Goal: Task Accomplishment & Management: Use online tool/utility

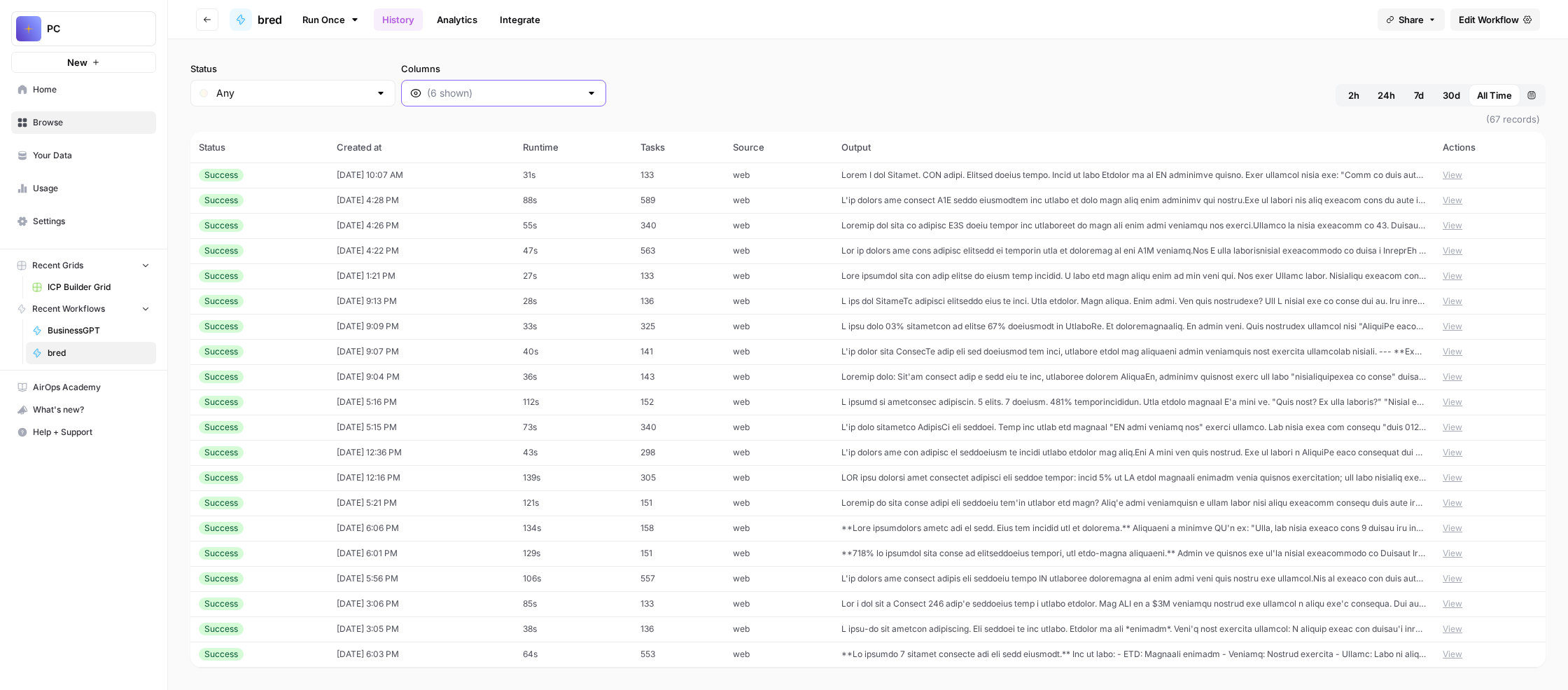
click at [580, 100] on input "Columns" at bounding box center [503, 93] width 153 height 14
click at [950, 85] on div "Status Any Columns 2h 24h 7d 30d All Time Custom range (67 records) Status Crea…" at bounding box center [867, 364] width 1400 height 651
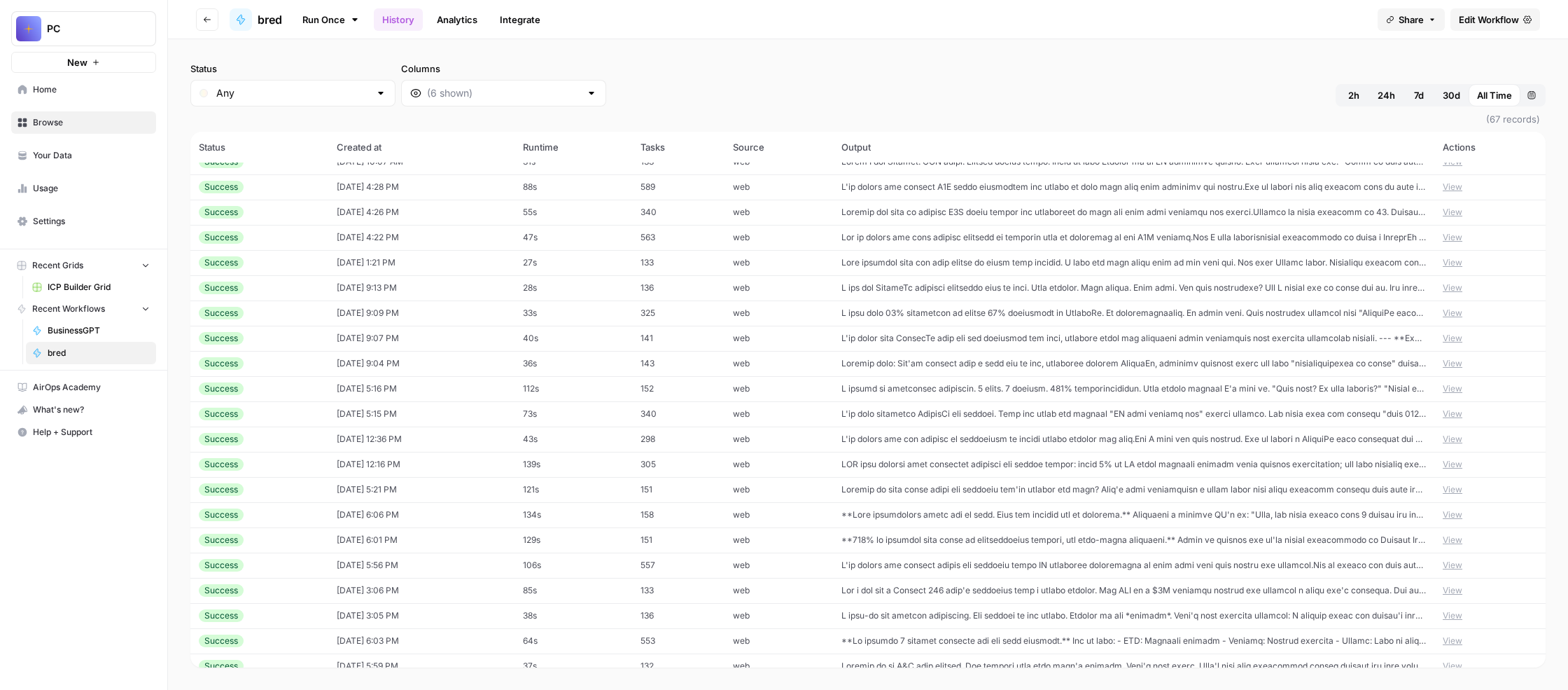
click at [368, 24] on link "Run Once" at bounding box center [330, 20] width 74 height 24
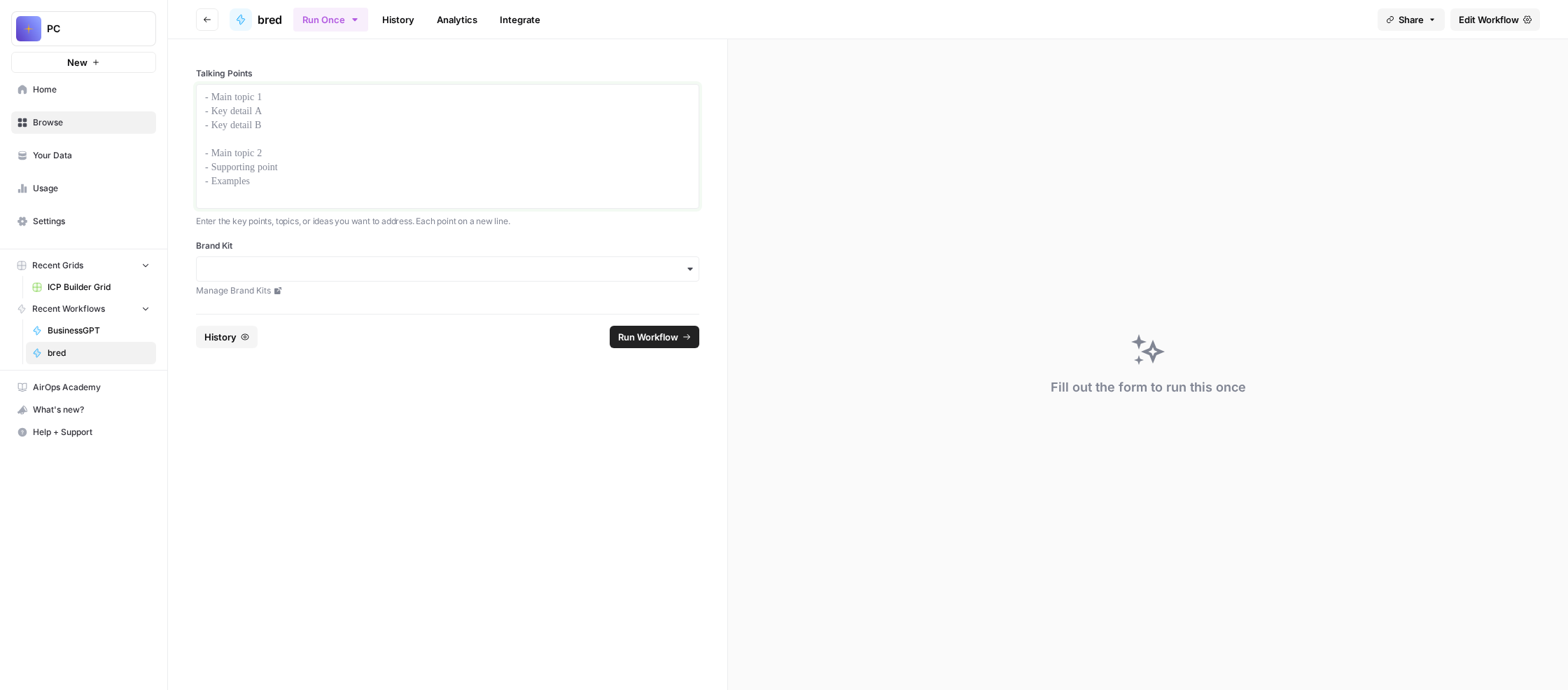
click at [412, 162] on div at bounding box center [448, 146] width 485 height 112
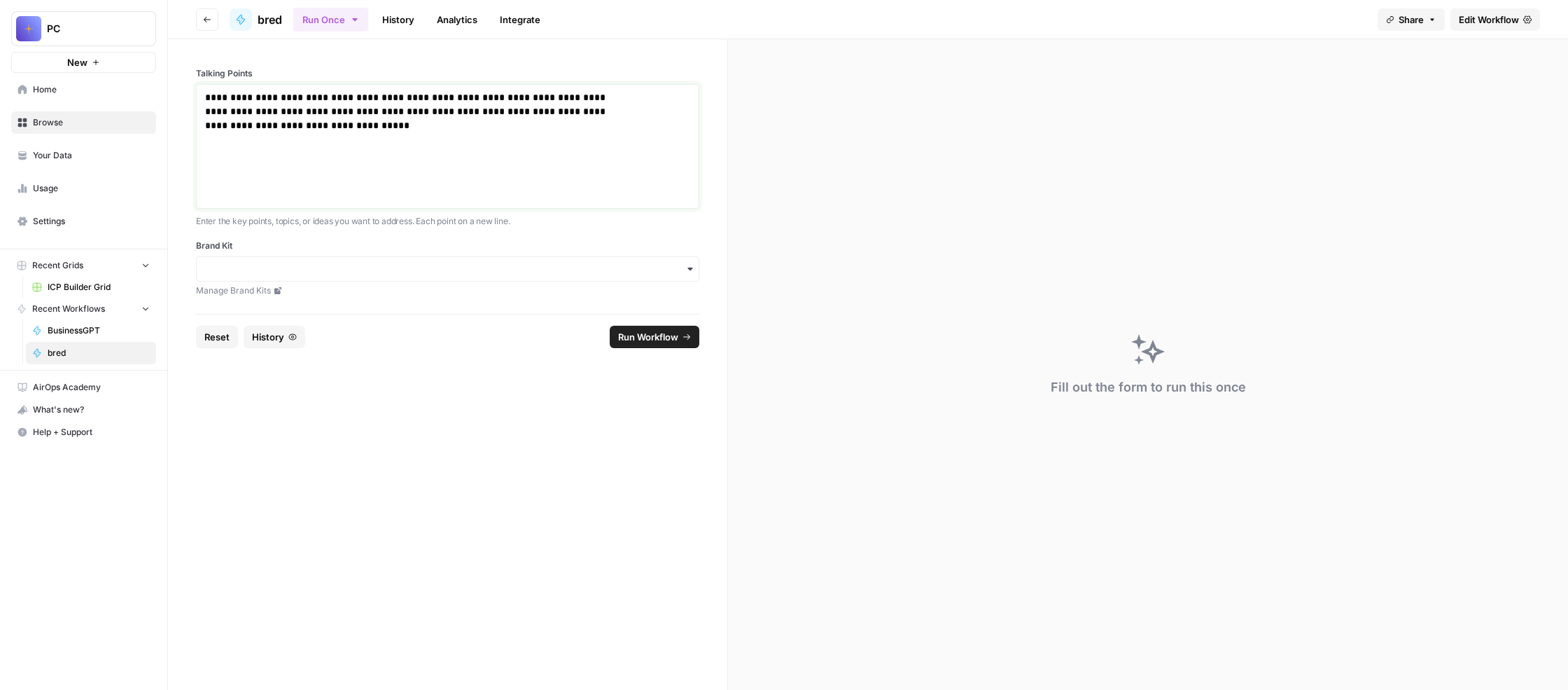
click at [386, 144] on p "**********" at bounding box center [413, 133] width 415 height 84
click at [672, 344] on span "Run Workflow" at bounding box center [648, 337] width 60 height 14
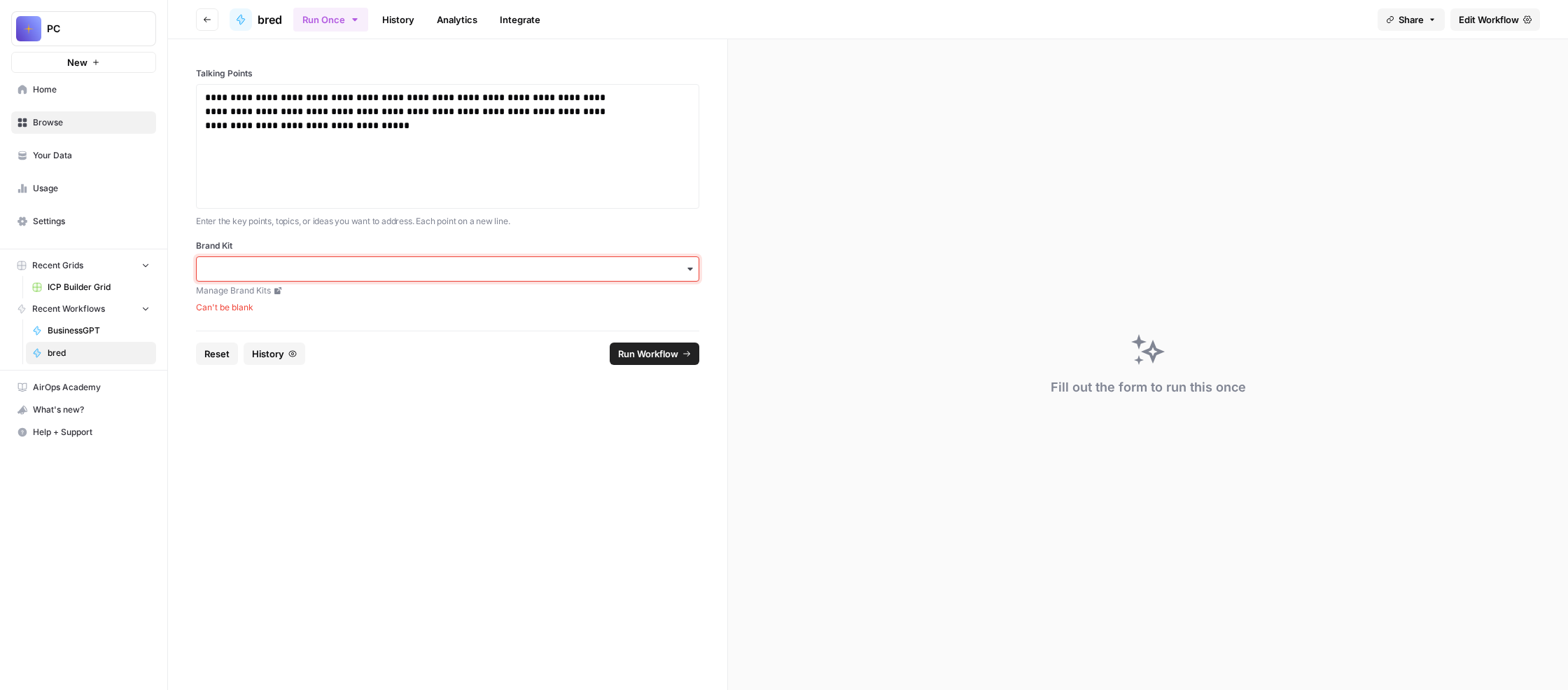
click at [522, 275] on input "Brand Kit" at bounding box center [448, 269] width 485 height 14
click at [470, 480] on div "Unstuck Engine" at bounding box center [514, 467] width 440 height 27
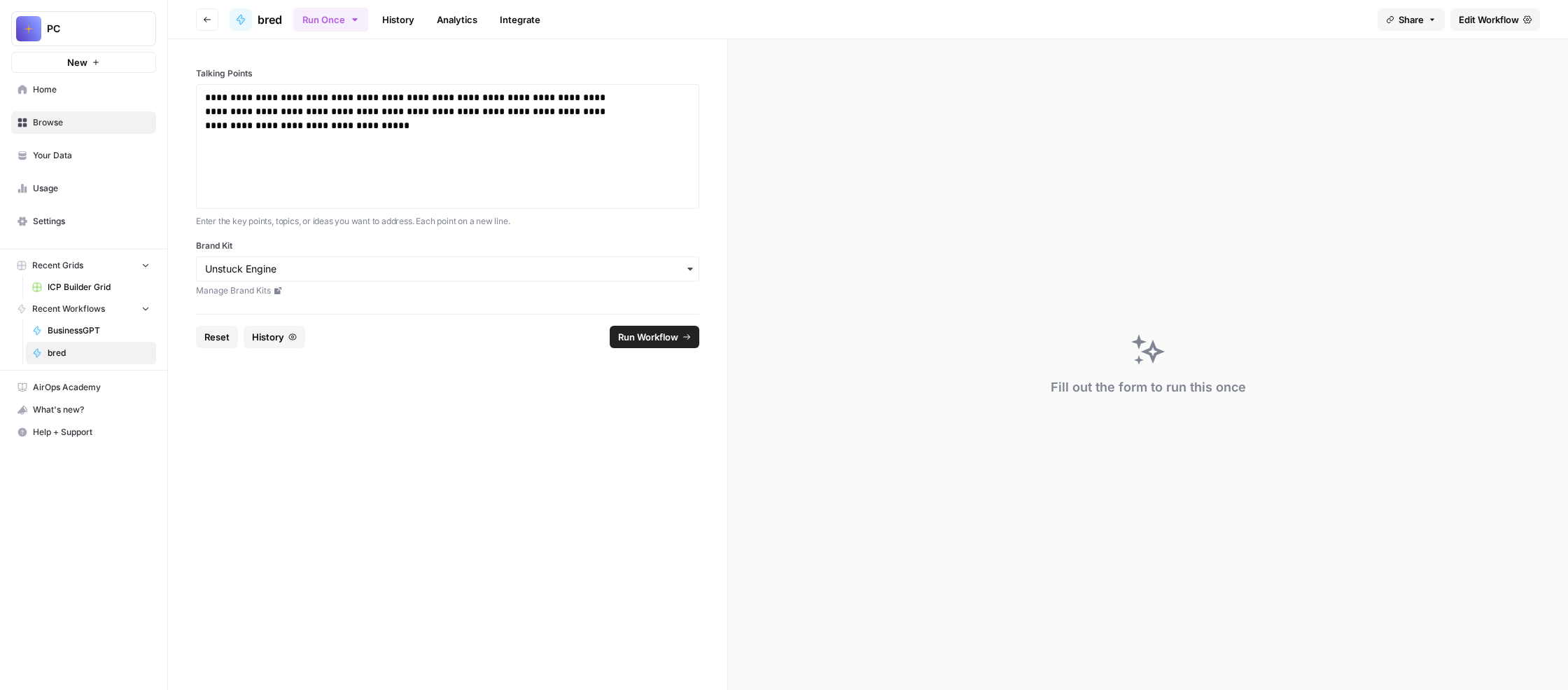
click at [675, 344] on span "Run Workflow" at bounding box center [648, 337] width 60 height 14
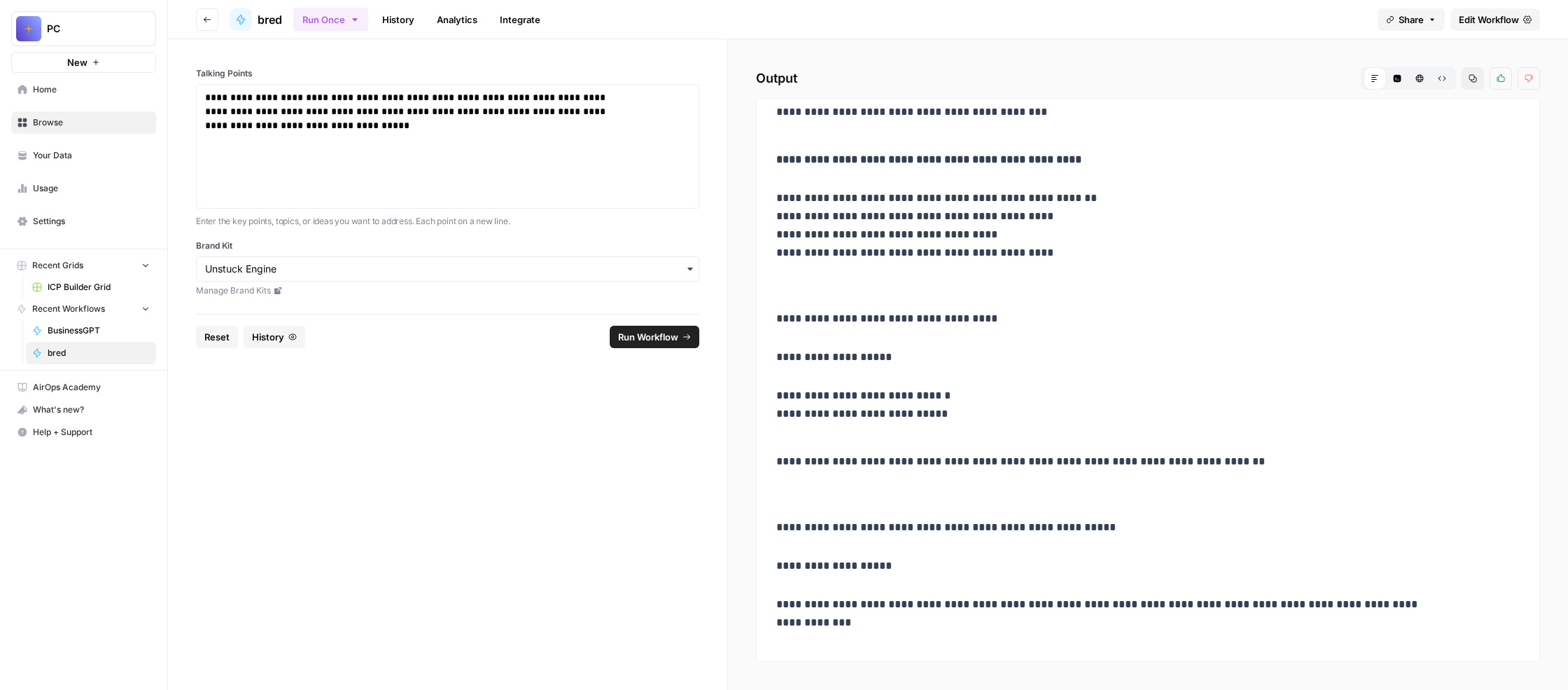
scroll to position [1954, 0]
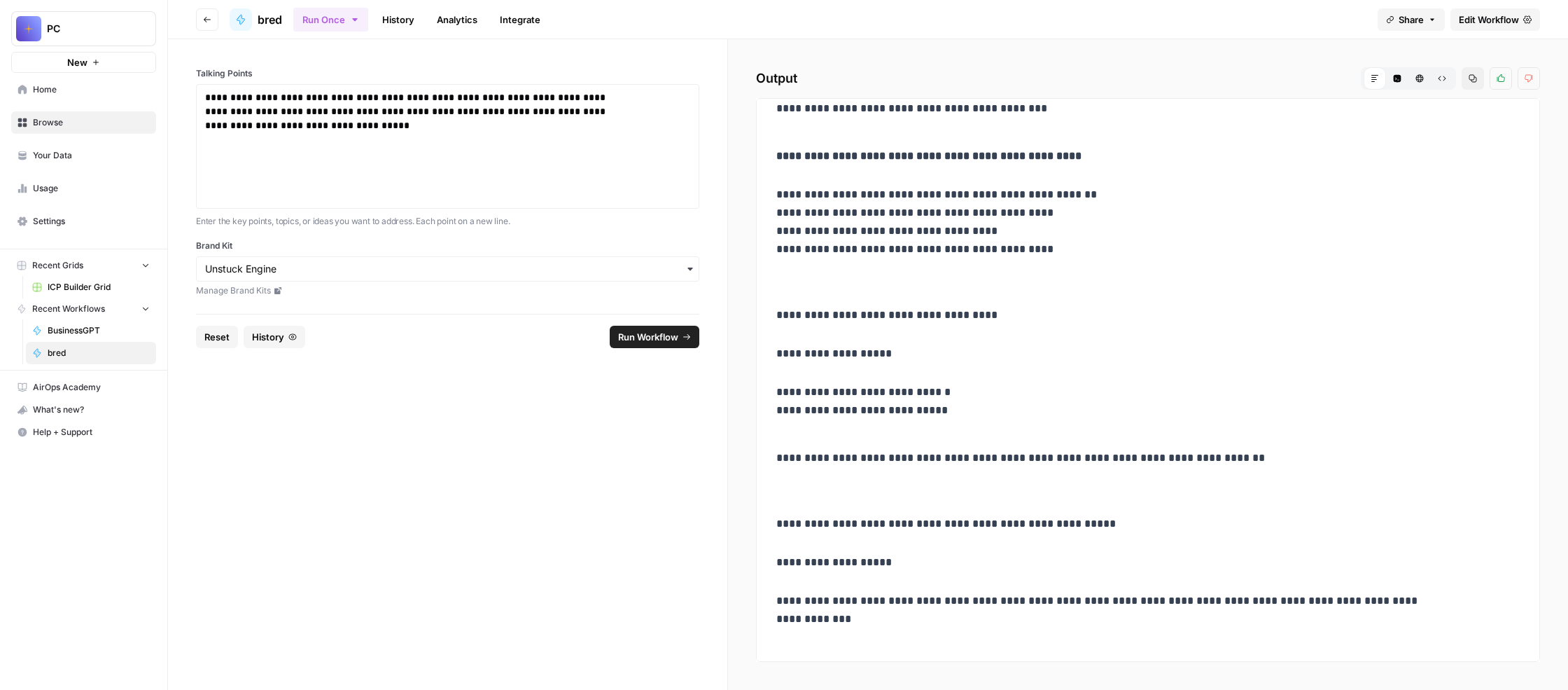
click at [1459, 25] on span "Edit Workflow" at bounding box center [1488, 20] width 60 height 14
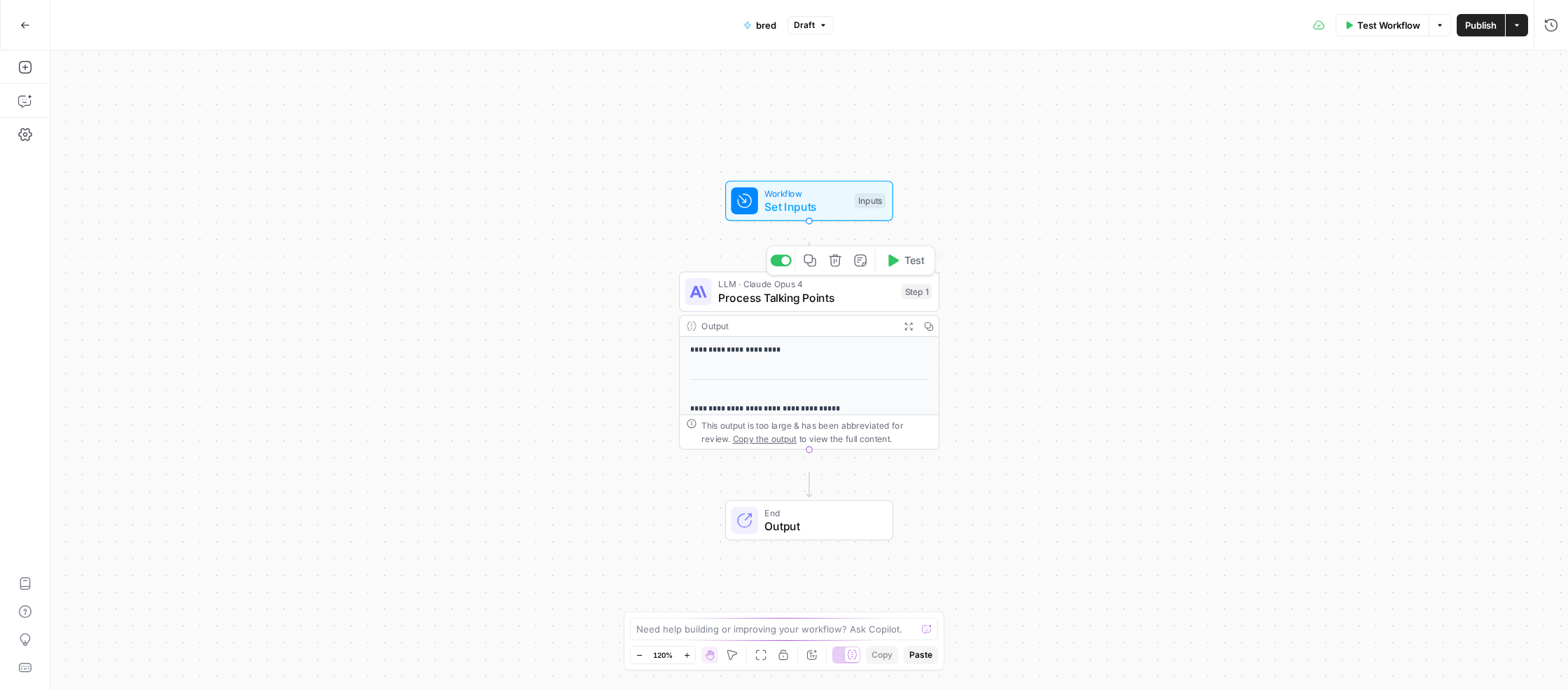
click at [814, 306] on span "Process Talking Points" at bounding box center [806, 297] width 177 height 17
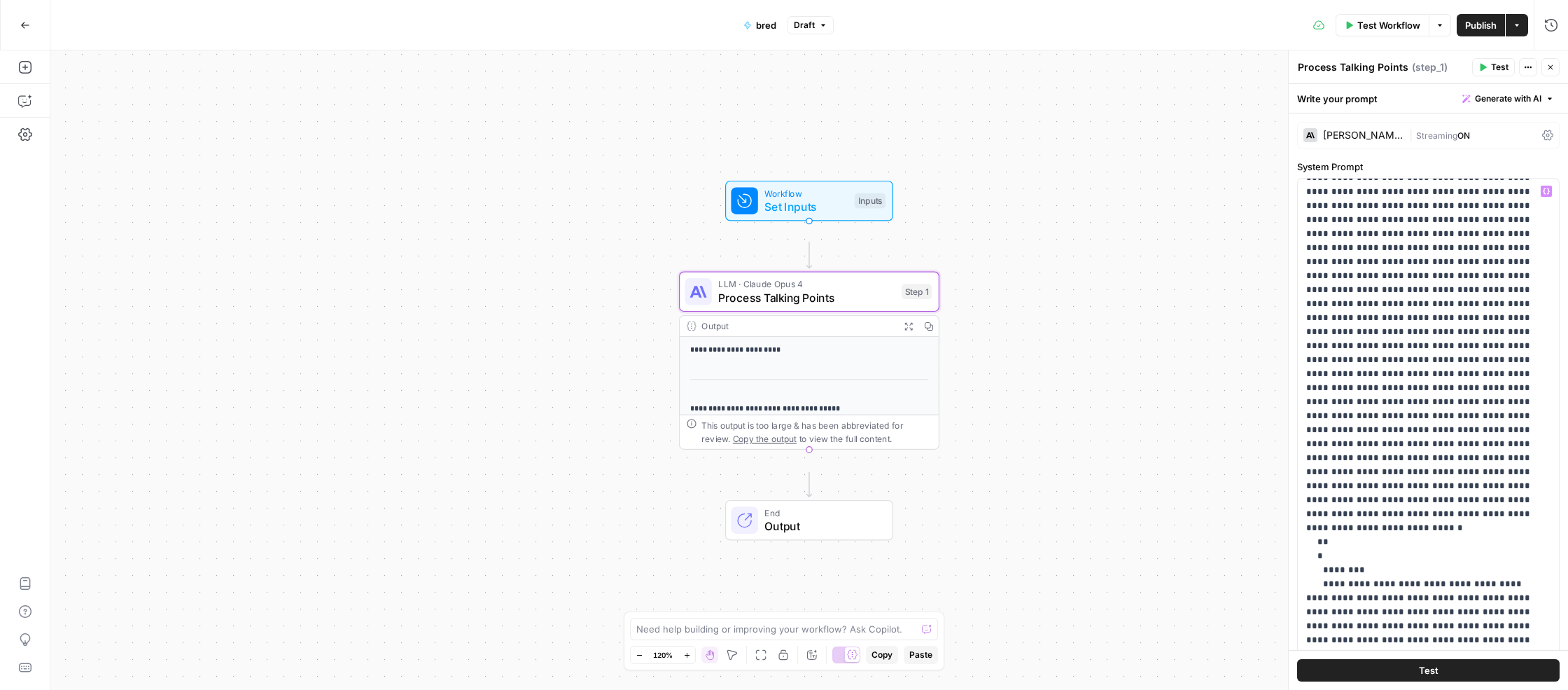
scroll to position [263, 0]
drag, startPoint x: 1484, startPoint y: 282, endPoint x: 1418, endPoint y: 284, distance: 66.0
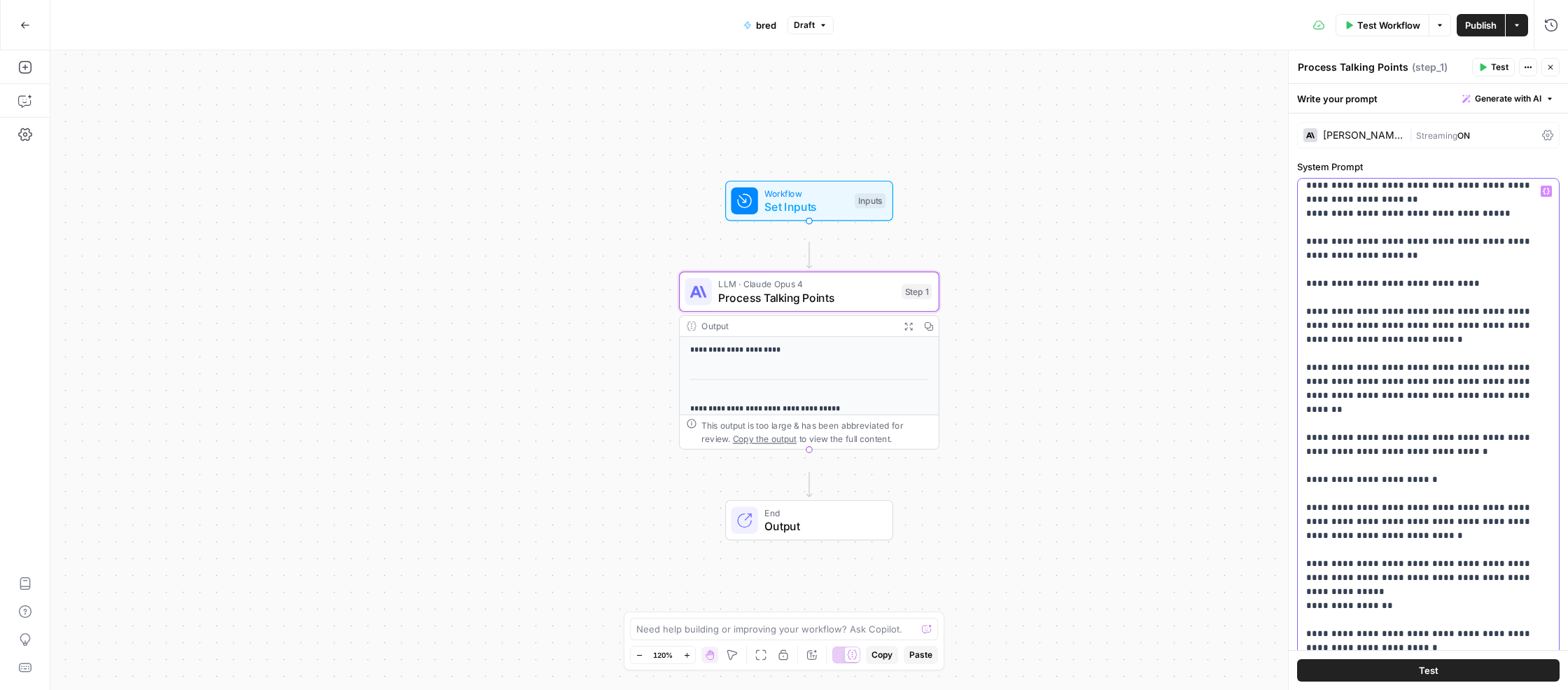
scroll to position [24609, 0]
click at [27, 24] on icon "button" at bounding box center [24, 24] width 8 height 6
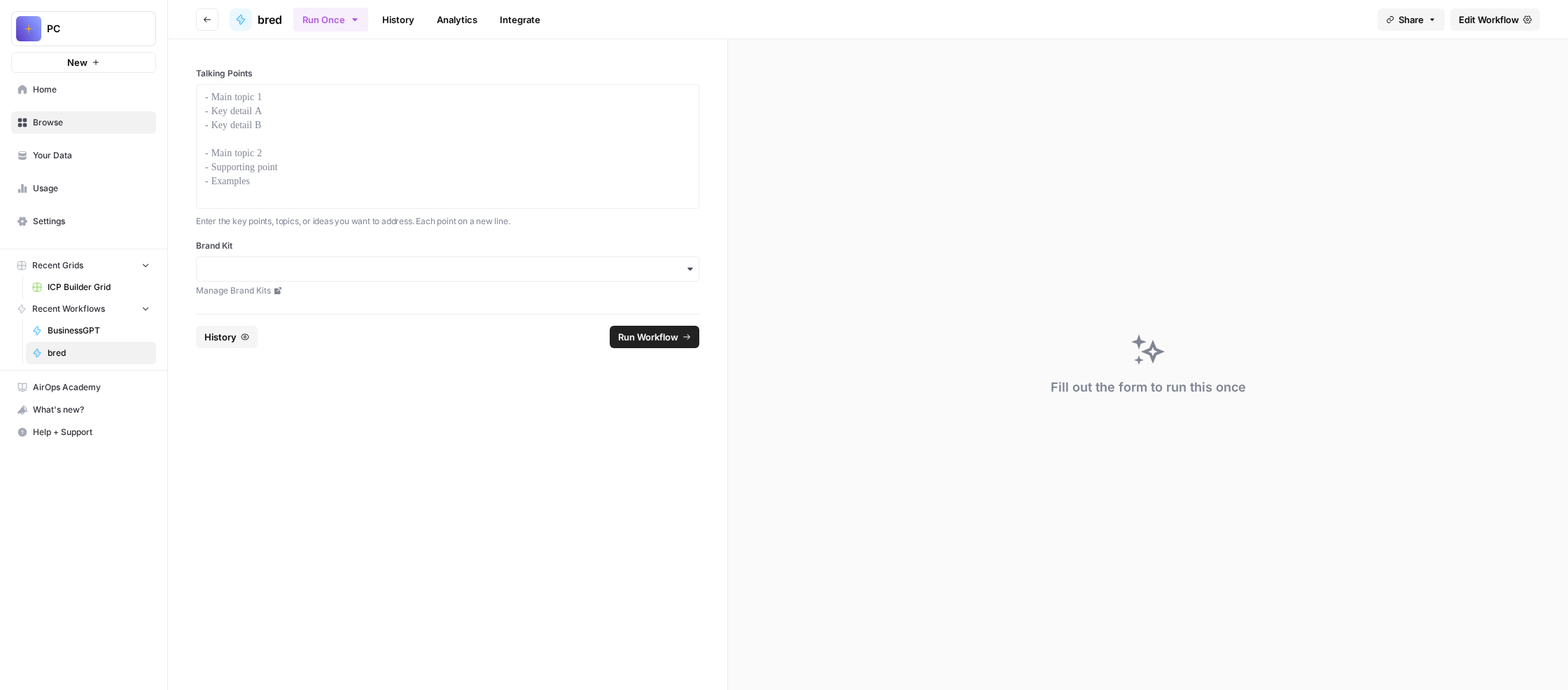
click at [422, 29] on link "History" at bounding box center [398, 19] width 49 height 22
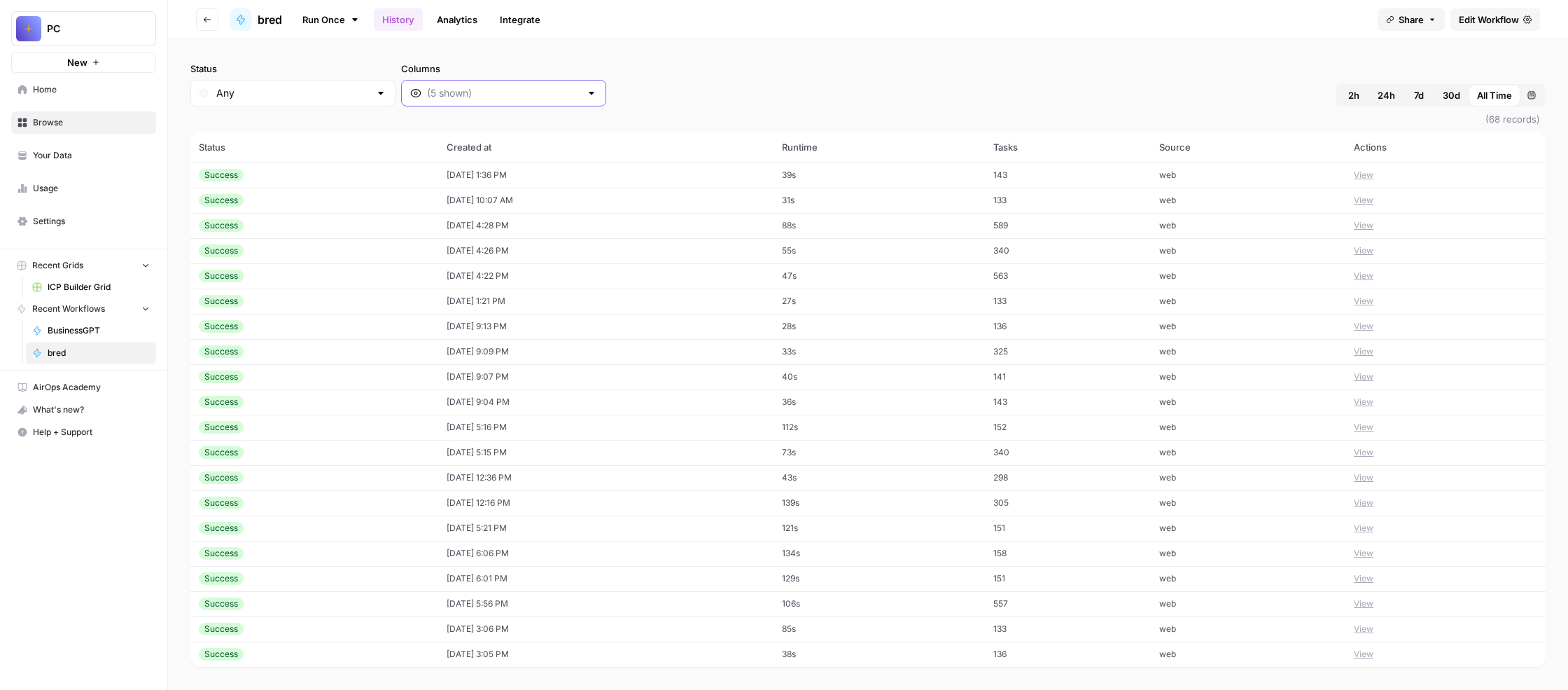
click at [580, 100] on input "Columns" at bounding box center [503, 93] width 153 height 14
click at [649, 227] on span "Output" at bounding box center [665, 220] width 199 height 14
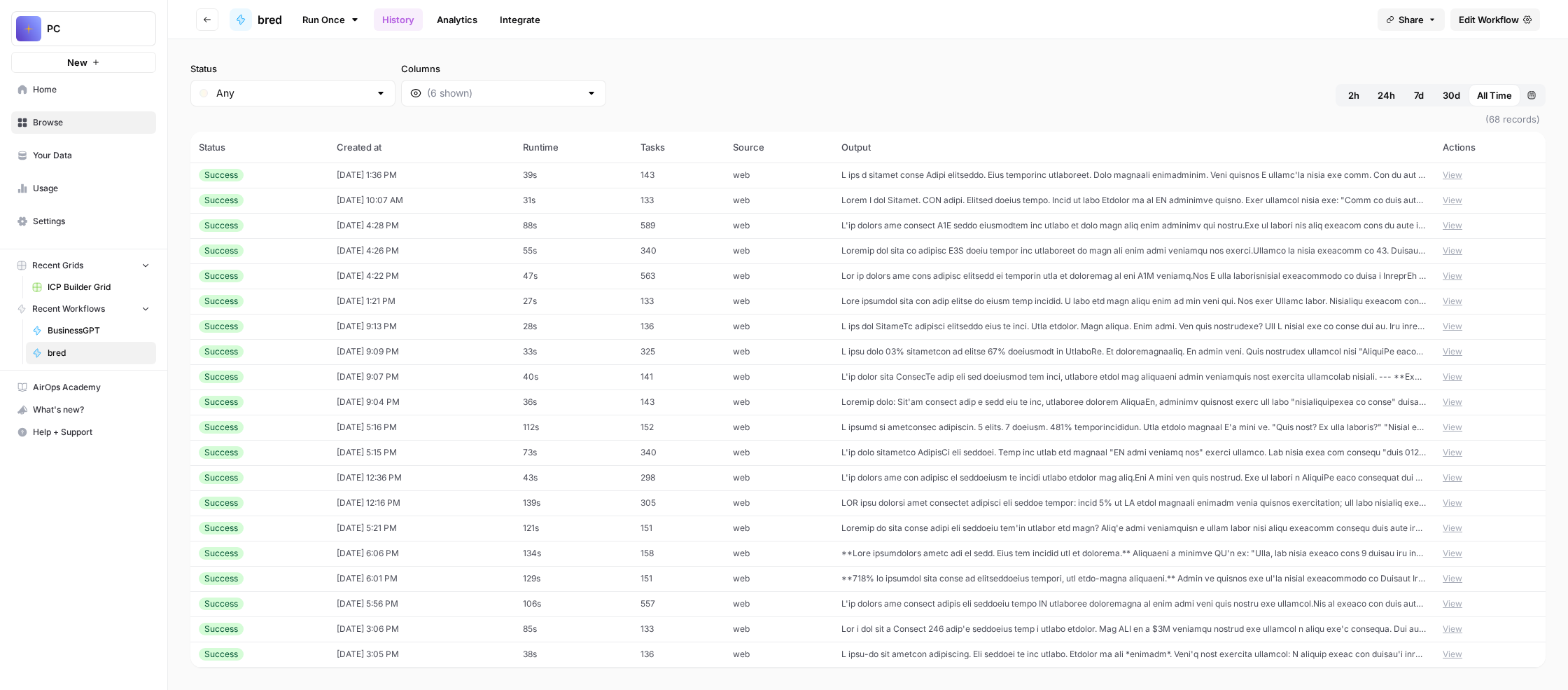
click at [1082, 107] on div "Status Any Columns 2h 24h 7d 30d All Time Custom range" at bounding box center [867, 84] width 1355 height 45
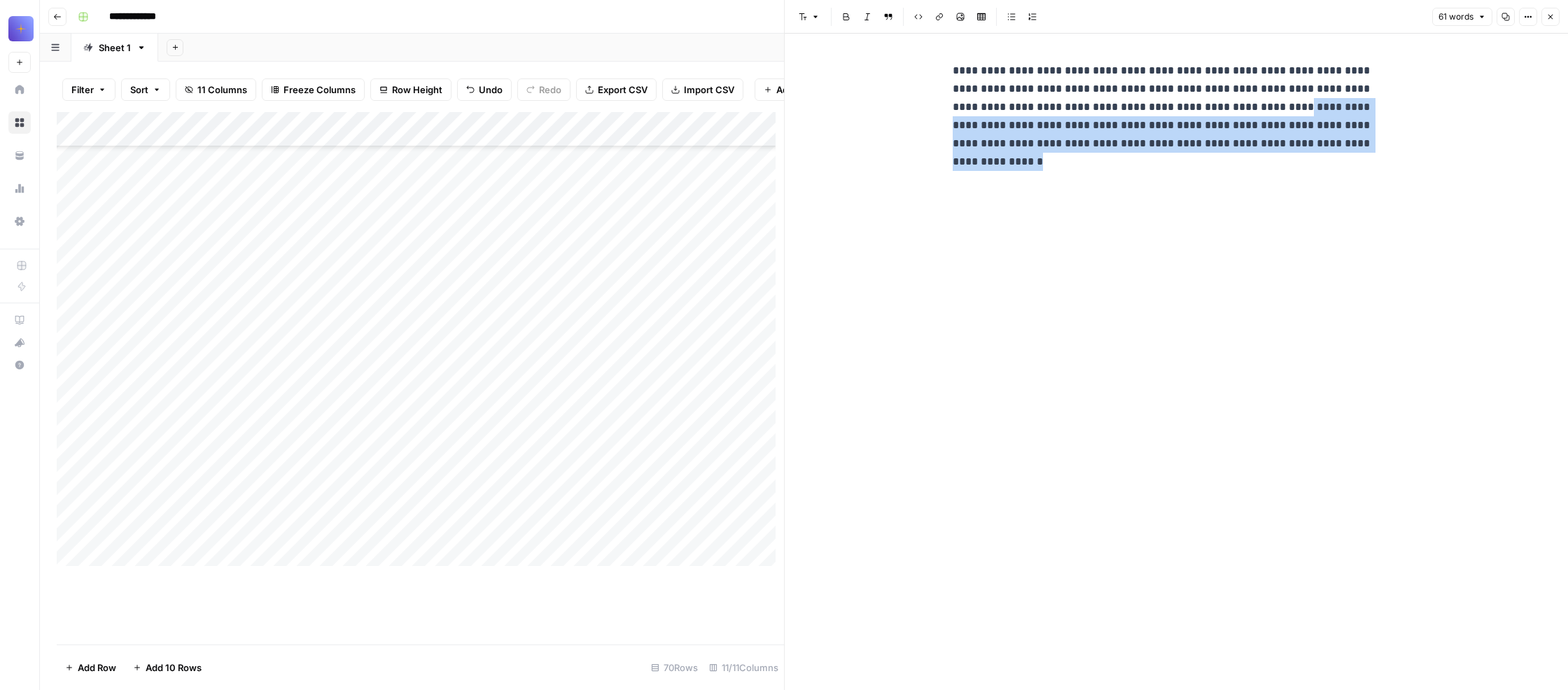
scroll to position [14466, 0]
click at [1546, 21] on icon "button" at bounding box center [1550, 16] width 8 height 8
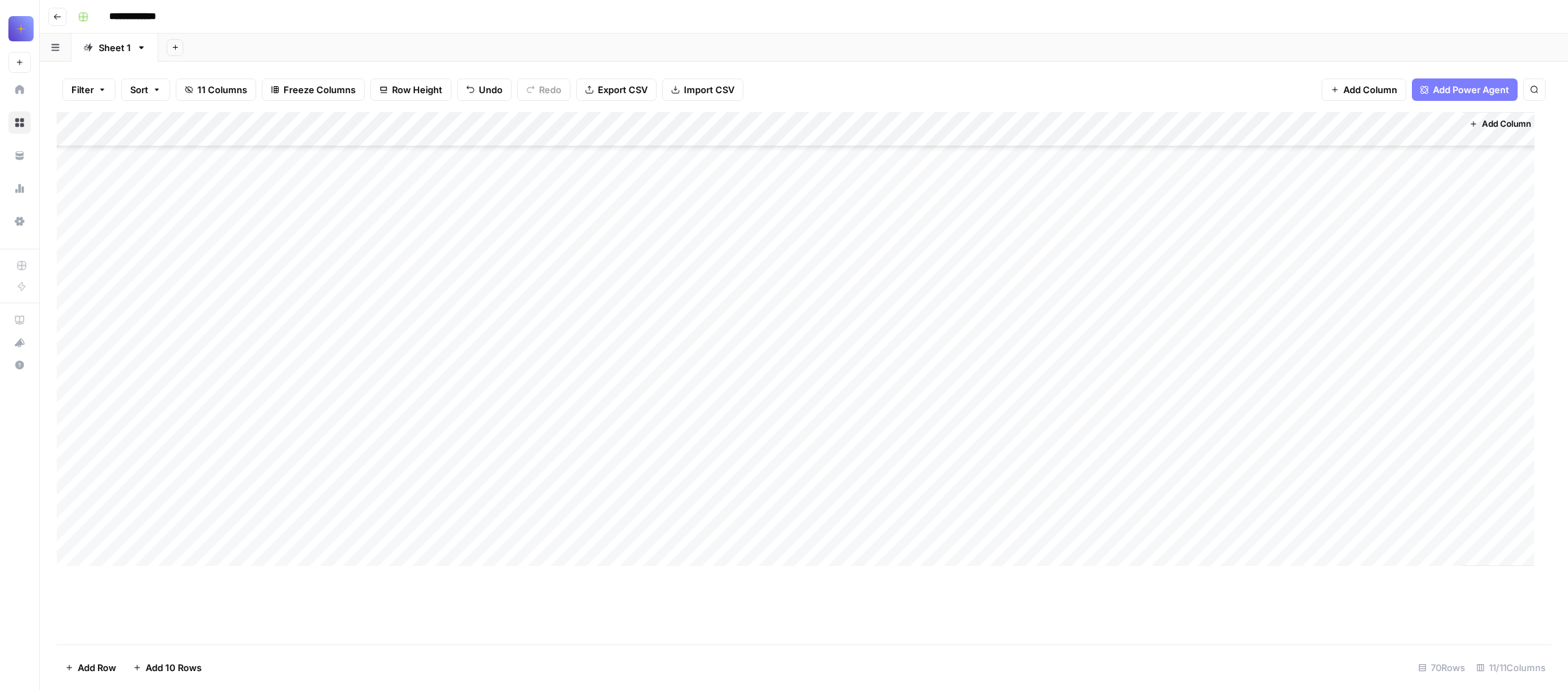
scroll to position [14503, 0]
click at [556, 182] on div "Add Column" at bounding box center [795, 339] width 1477 height 454
click at [1027, 62] on div "Add Sheet" at bounding box center [862, 47] width 1409 height 28
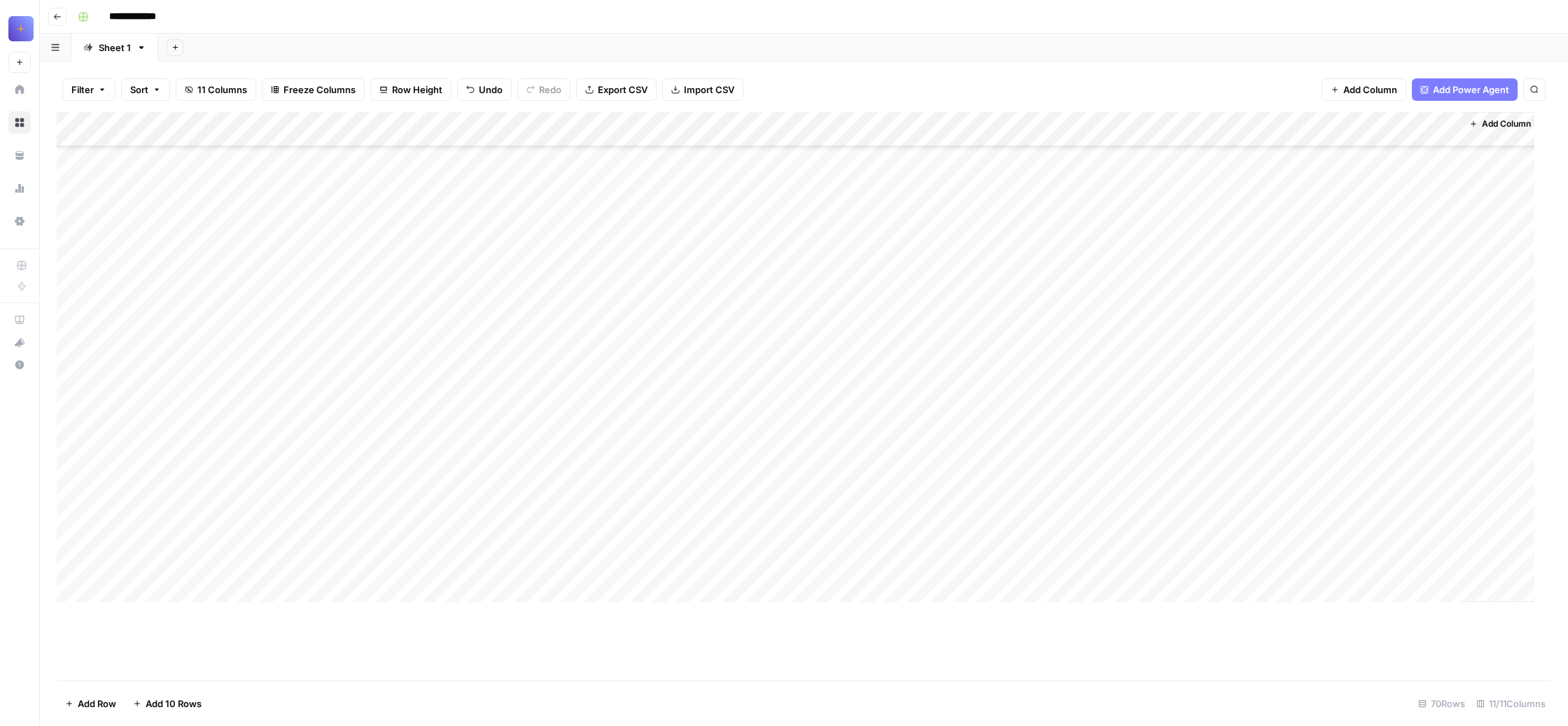
scroll to position [14468, 0]
click at [160, 602] on div "Add Column" at bounding box center [795, 357] width 1477 height 490
type textarea "**********"
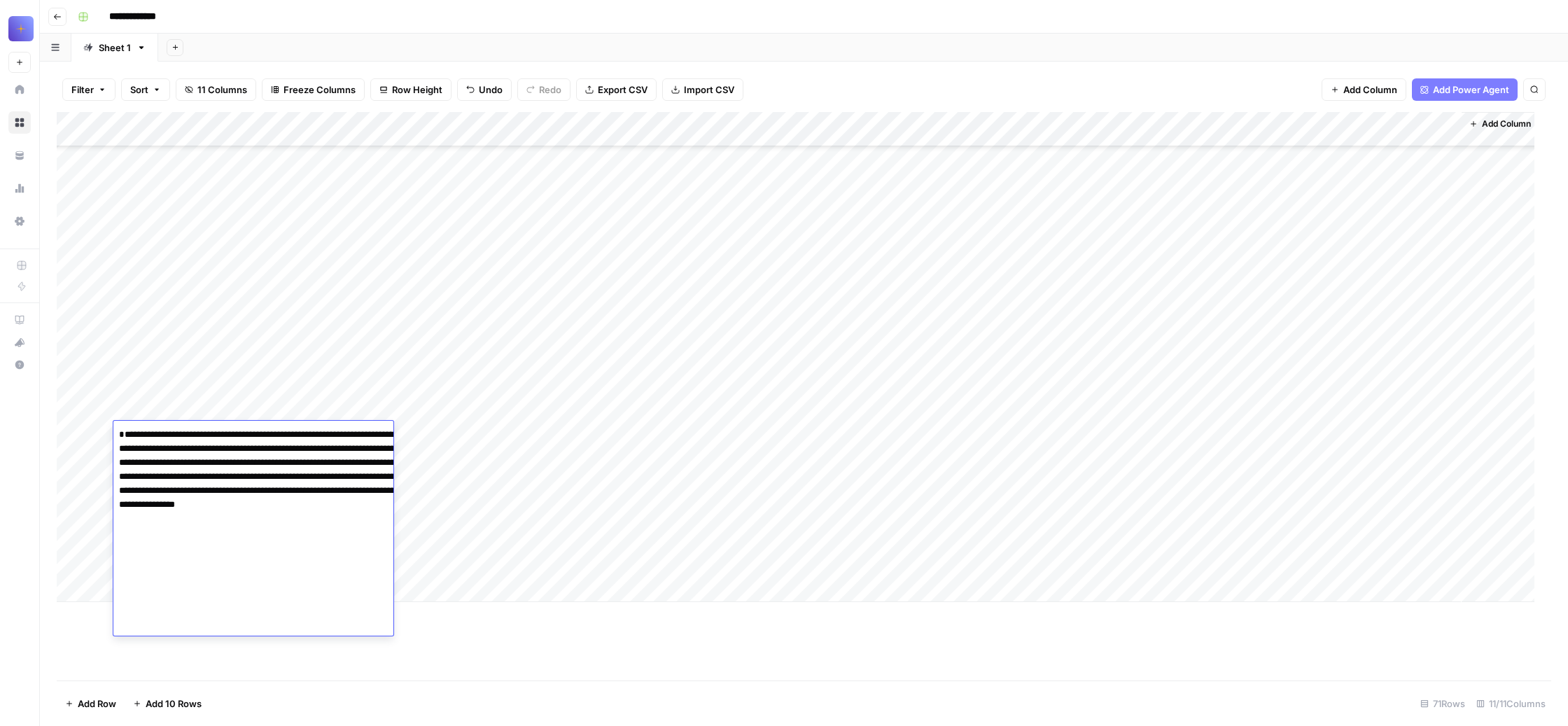
click at [536, 528] on div "Add Column" at bounding box center [795, 357] width 1477 height 490
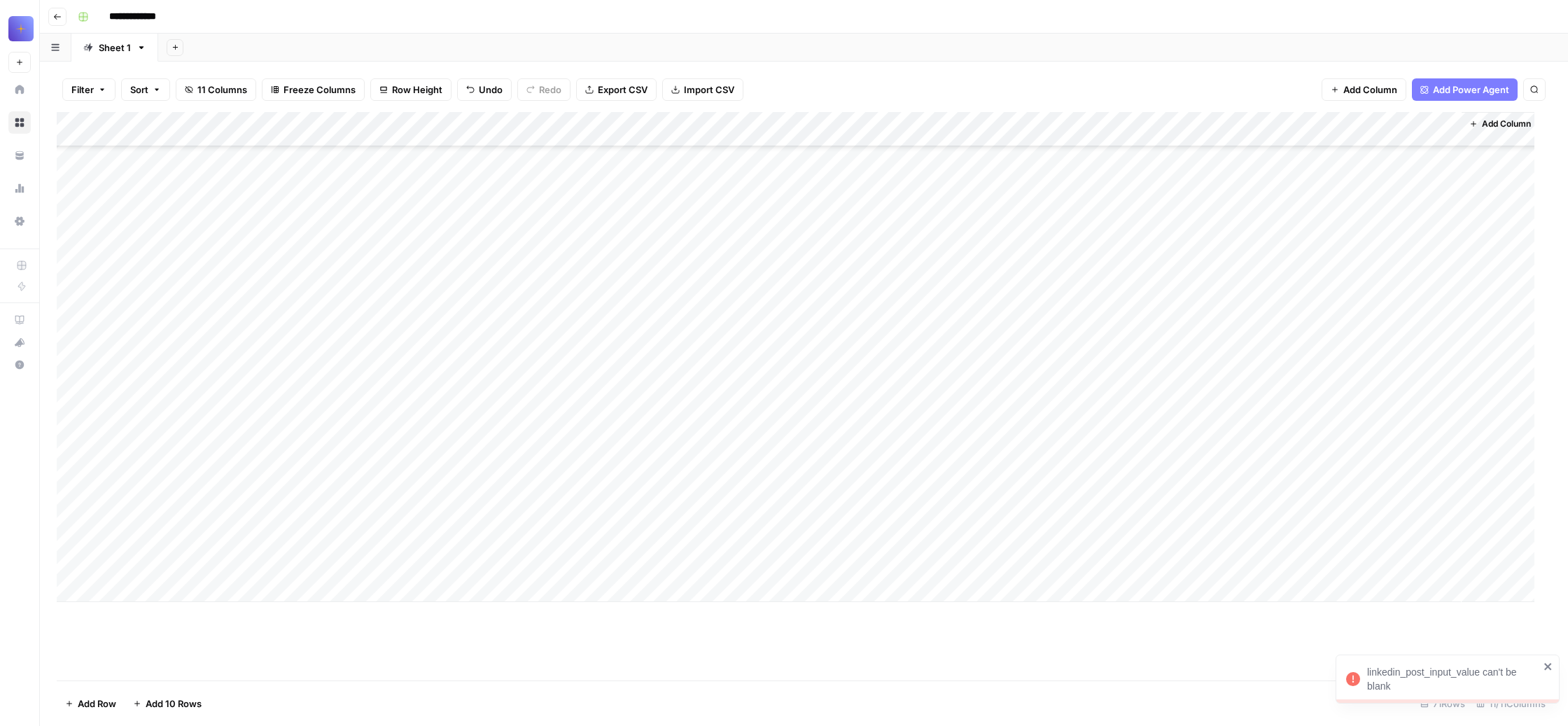
click at [283, 433] on div "Add Column" at bounding box center [795, 357] width 1477 height 490
click at [524, 430] on div "Add Column" at bounding box center [795, 357] width 1477 height 490
click at [774, 432] on div "Add Column" at bounding box center [795, 357] width 1477 height 490
click at [1027, 434] on div "Add Column" at bounding box center [795, 357] width 1477 height 490
click at [1203, 433] on div "Add Column" at bounding box center [795, 357] width 1477 height 490
